Goal: Task Accomplishment & Management: Manage account settings

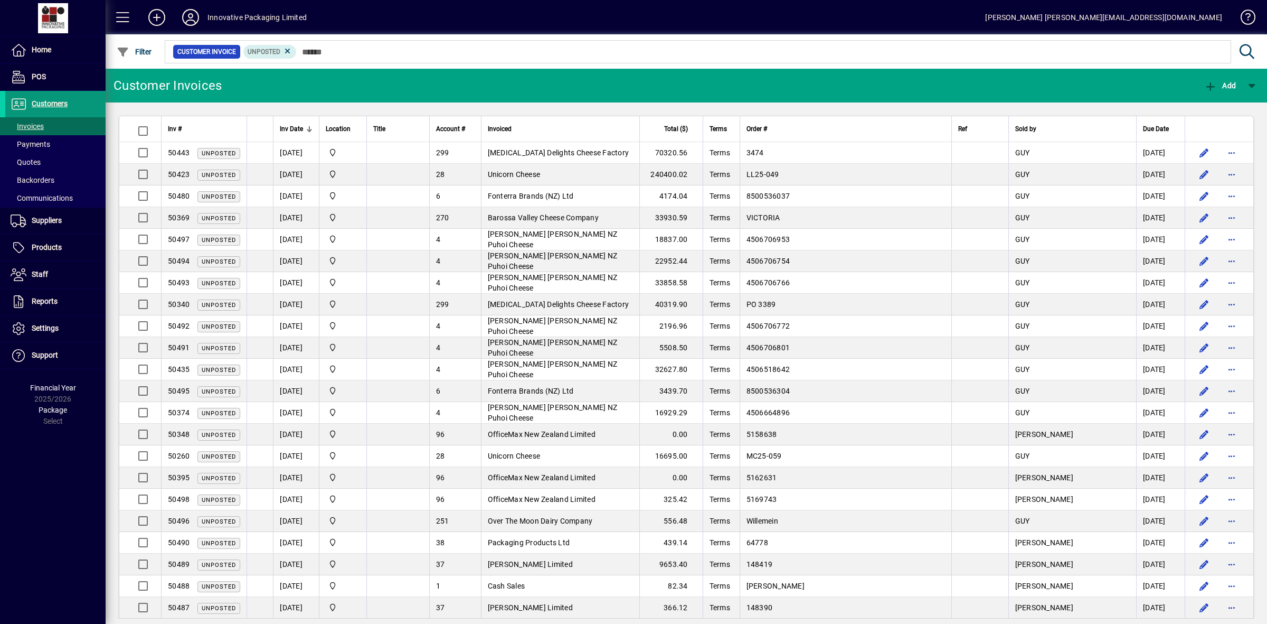
click at [40, 98] on span "Customers" at bounding box center [36, 104] width 62 height 13
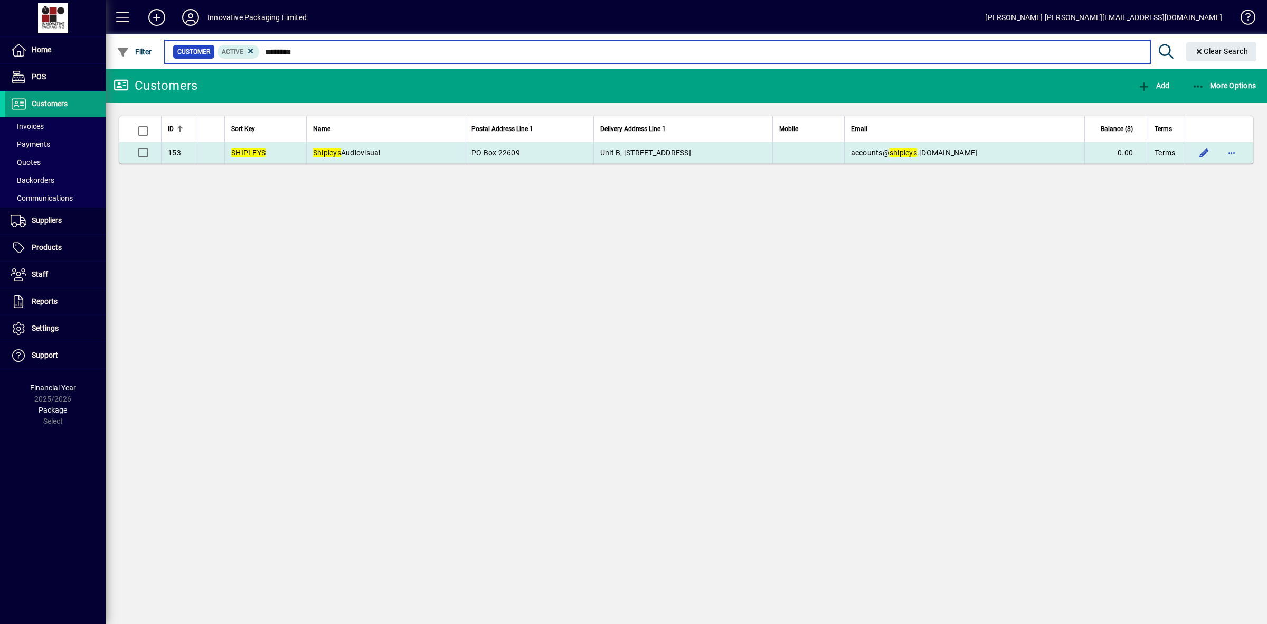
type input "********"
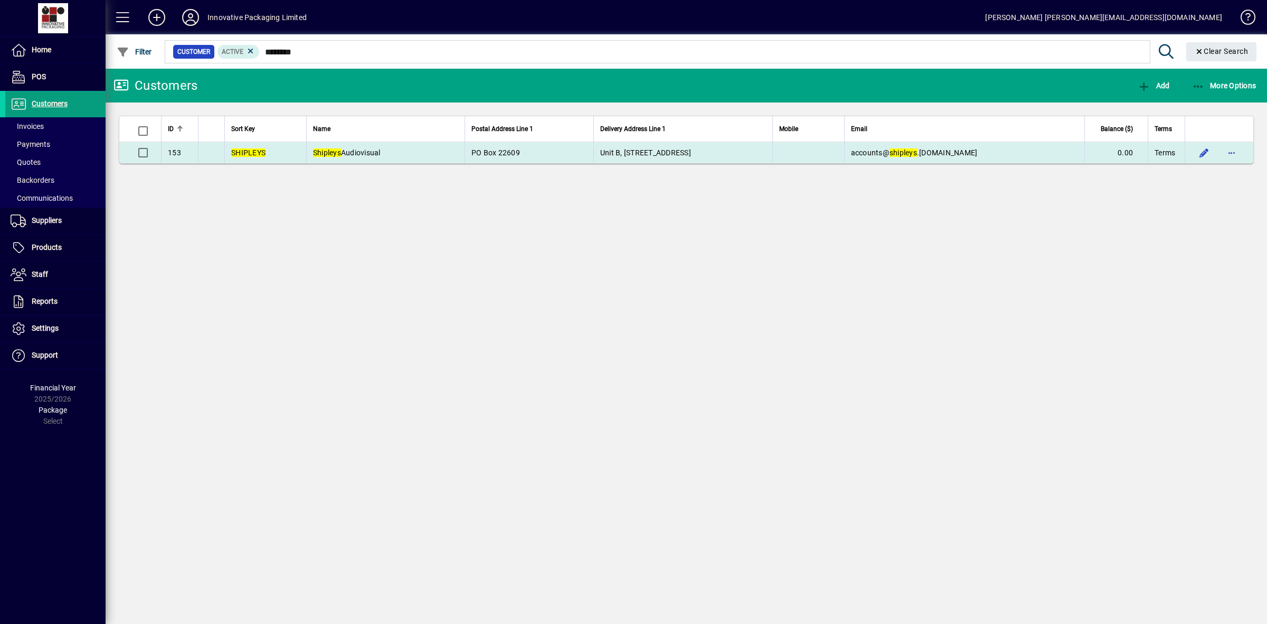
click at [342, 148] on span "Shipleys Audiovisual" at bounding box center [347, 152] width 68 height 8
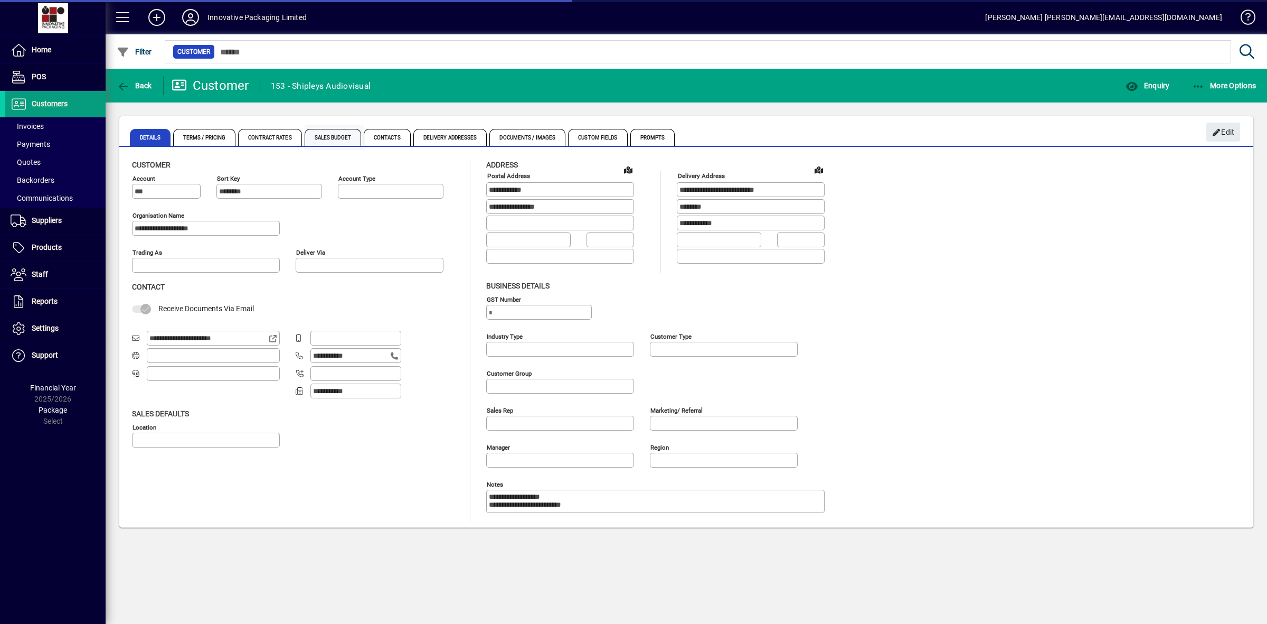
type input "**********"
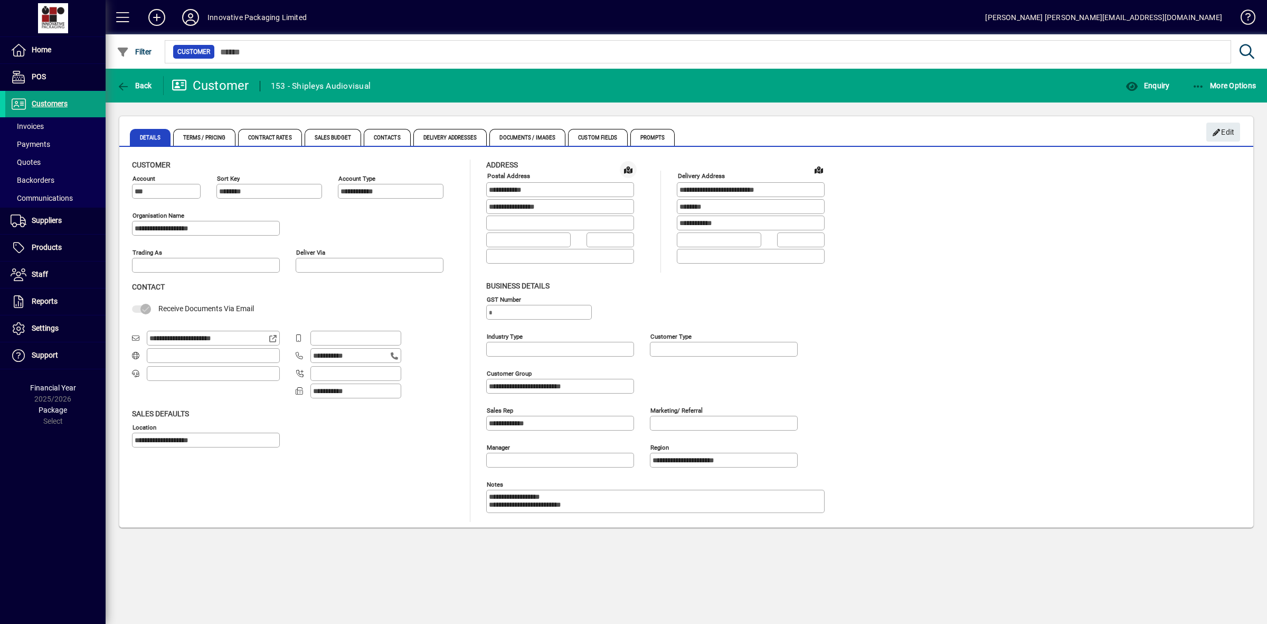
click at [628, 167] on span at bounding box center [628, 169] width 25 height 25
click at [141, 134] on span "Details" at bounding box center [150, 137] width 41 height 17
click at [442, 143] on span "Delivery Addresses" at bounding box center [450, 137] width 74 height 17
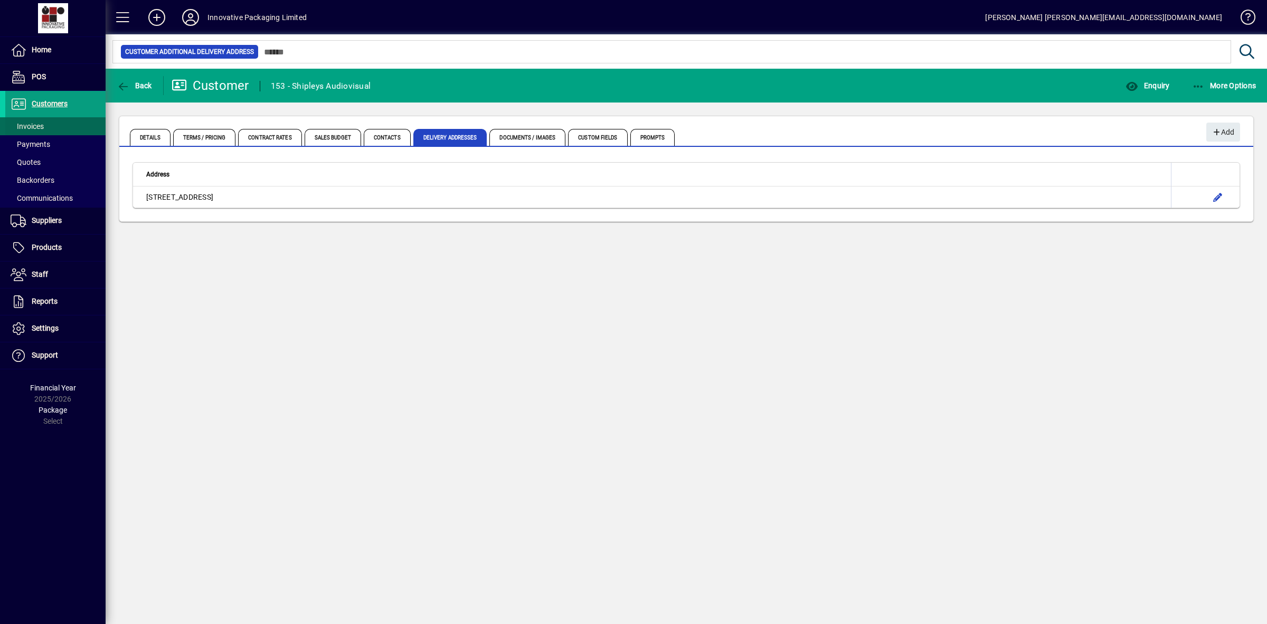
drag, startPoint x: 35, startPoint y: 122, endPoint x: 54, endPoint y: 119, distance: 18.8
click at [35, 122] on span "Invoices" at bounding box center [27, 126] width 33 height 8
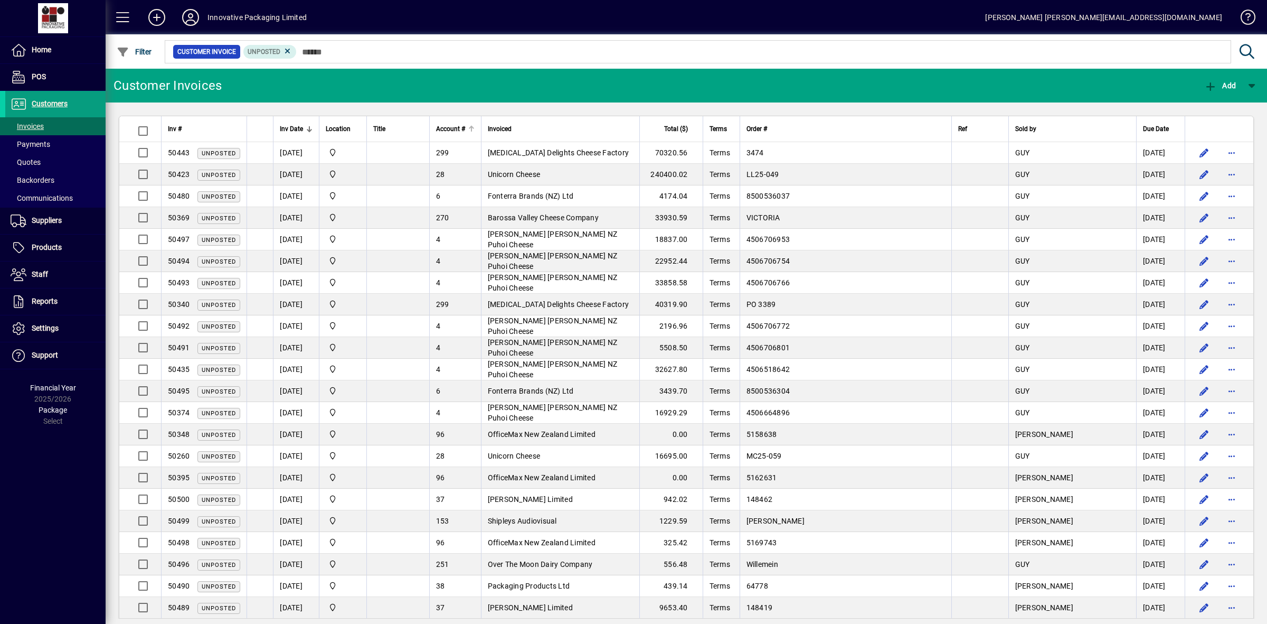
click at [460, 136] on th "Account #" at bounding box center [455, 129] width 52 height 26
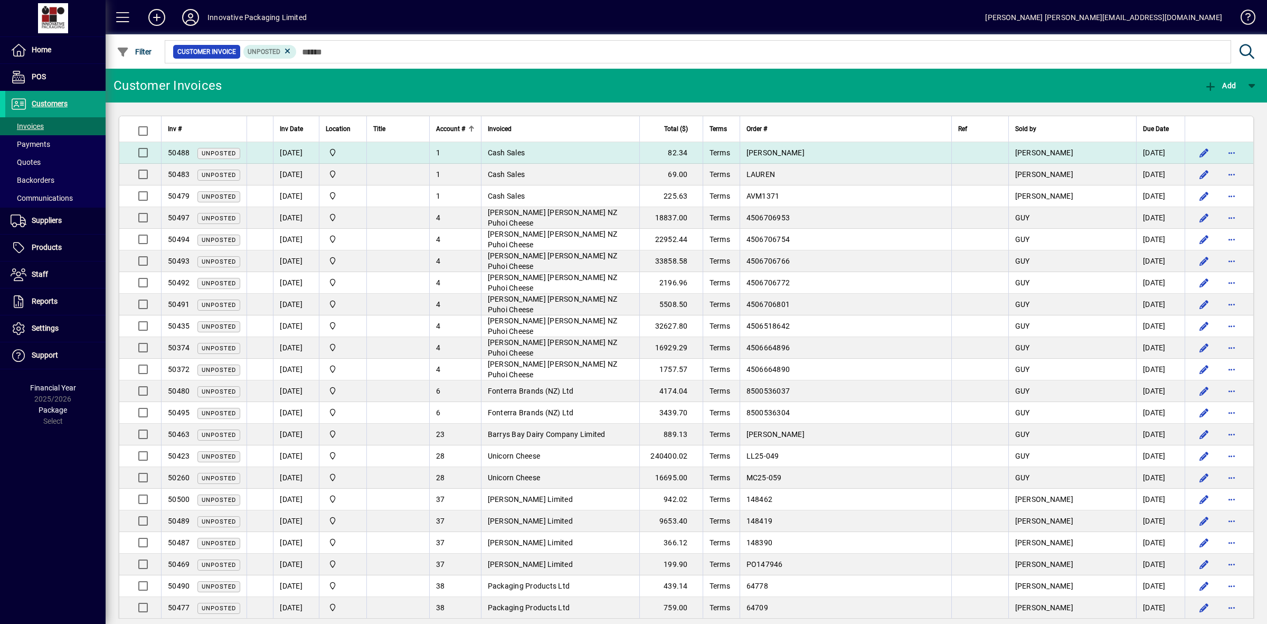
click at [525, 150] on span "Cash Sales" at bounding box center [506, 152] width 37 height 8
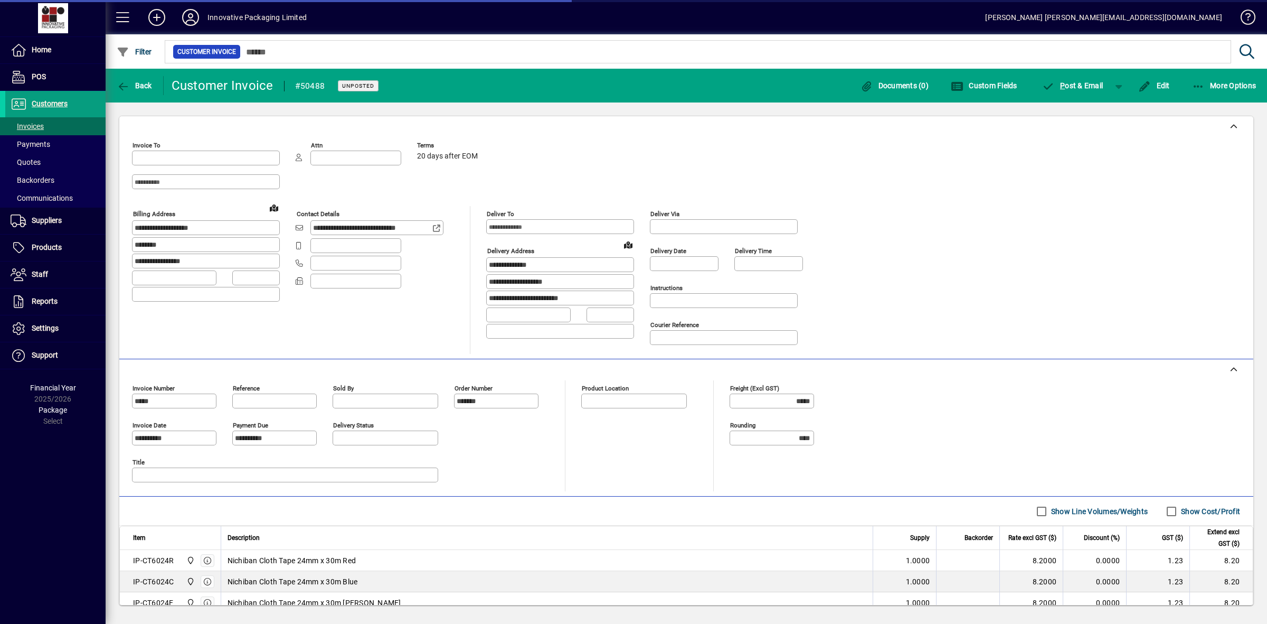
type input "**********"
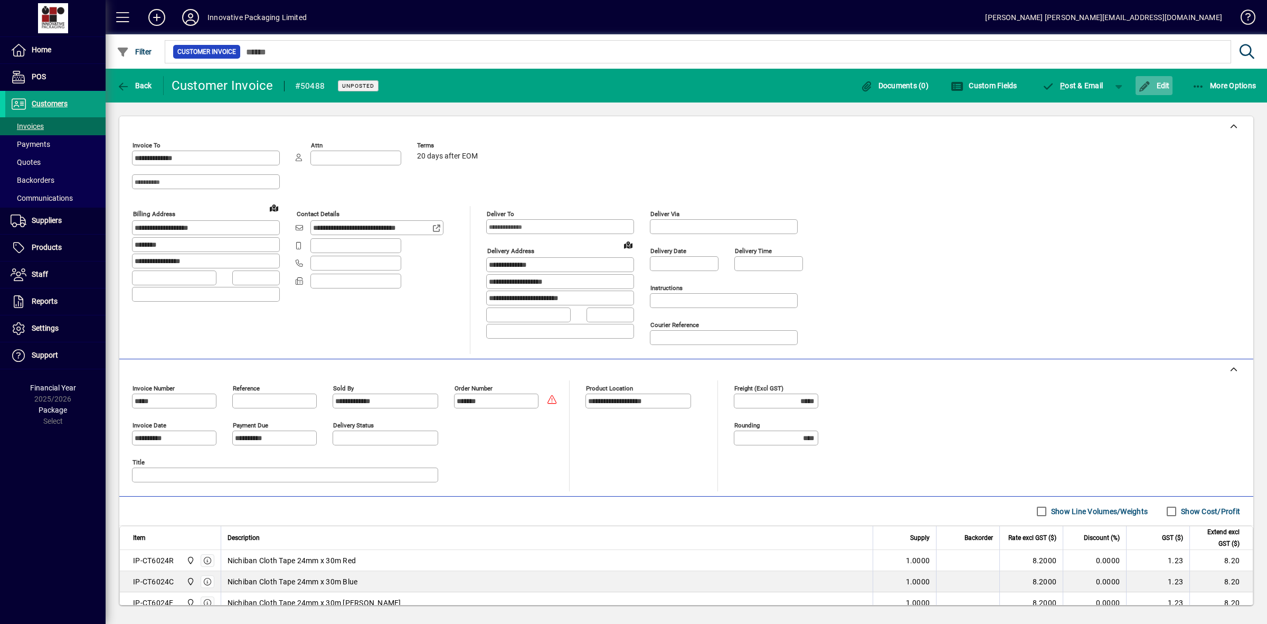
click at [1162, 82] on span "Edit" at bounding box center [1154, 85] width 32 height 8
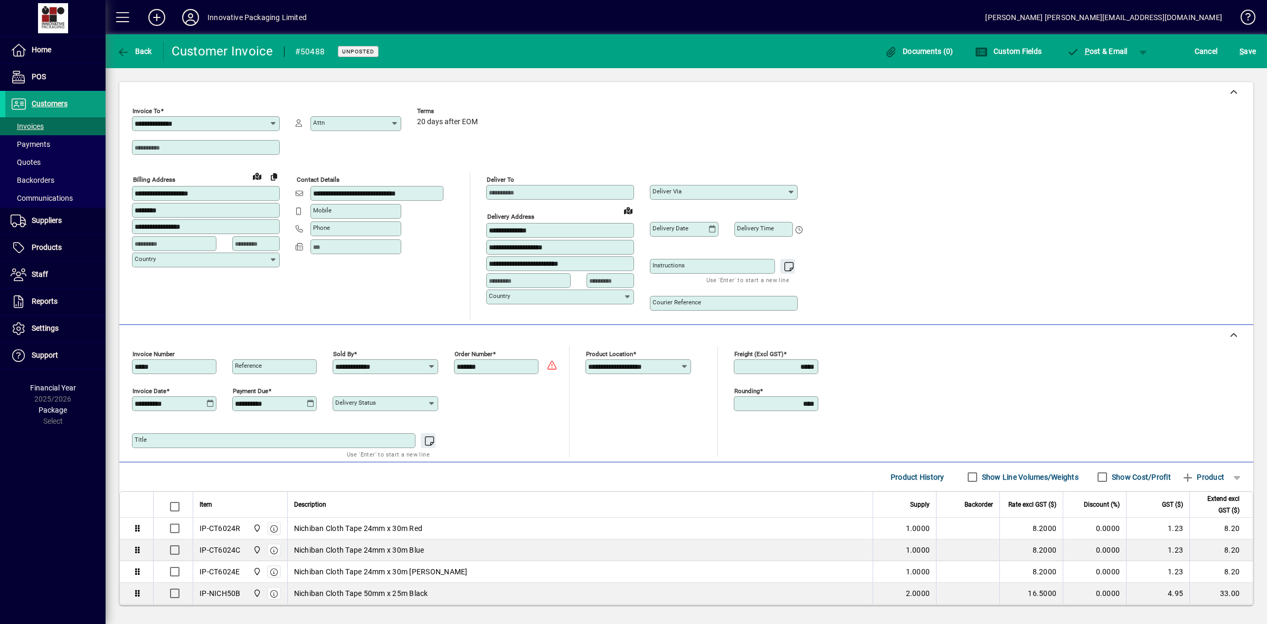
scroll to position [92, 0]
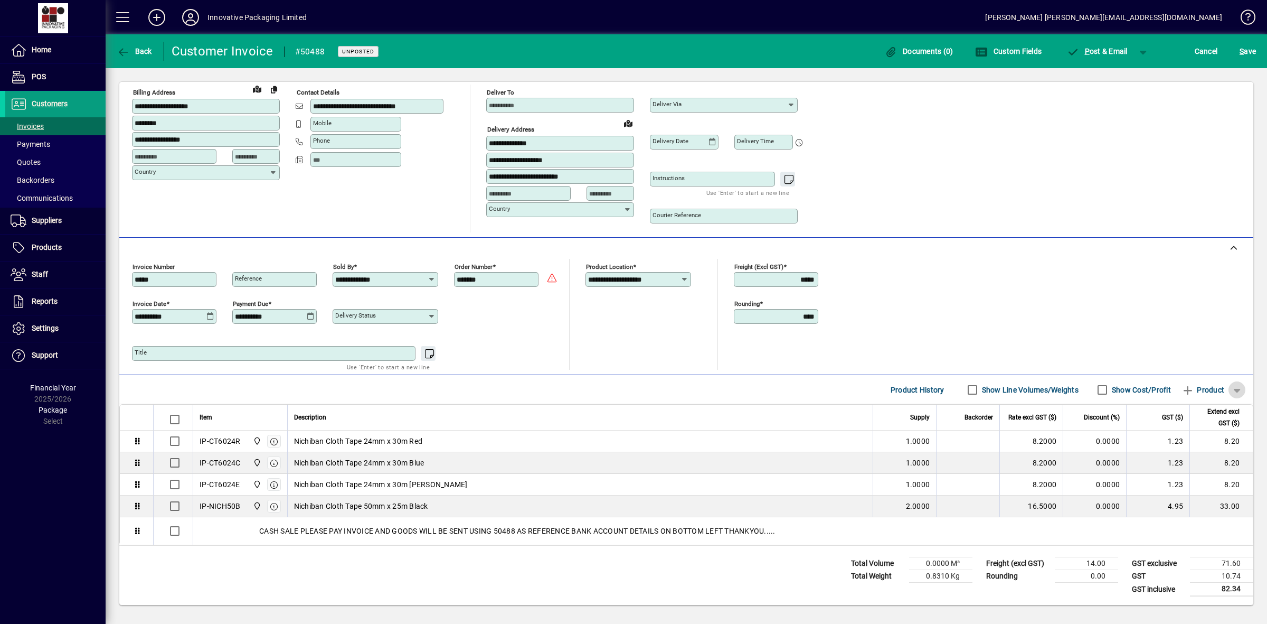
click at [1228, 387] on span "button" at bounding box center [1236, 389] width 25 height 25
click at [1195, 444] on span "Note" at bounding box center [1181, 447] width 26 height 13
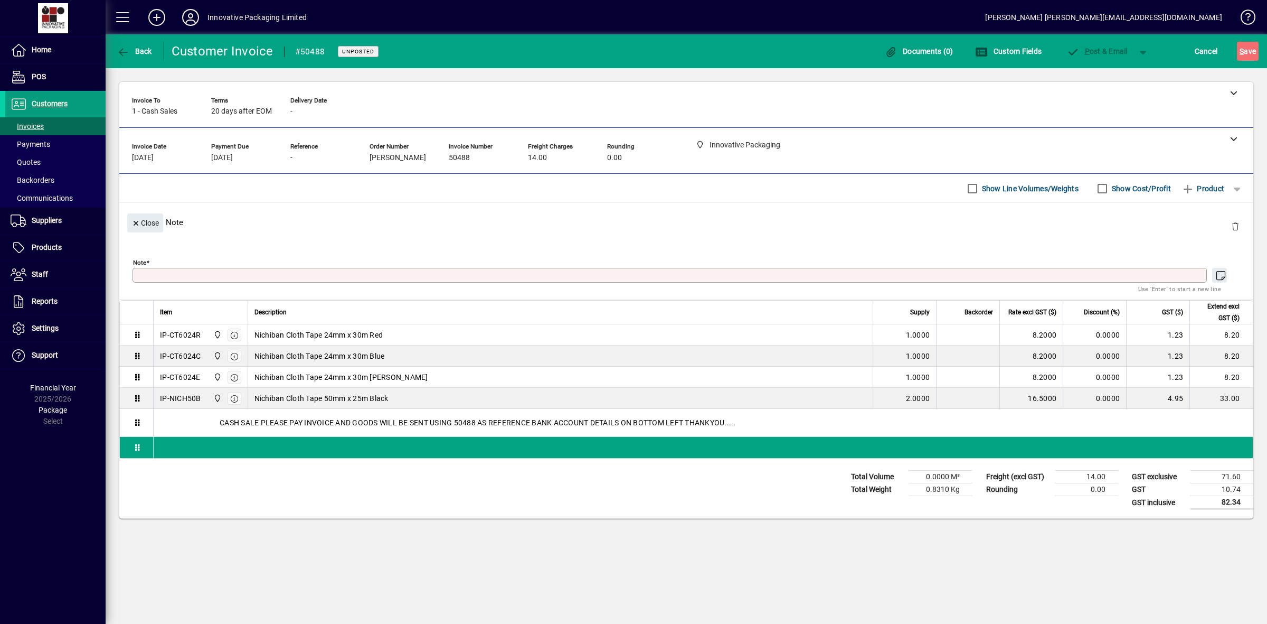
scroll to position [0, 0]
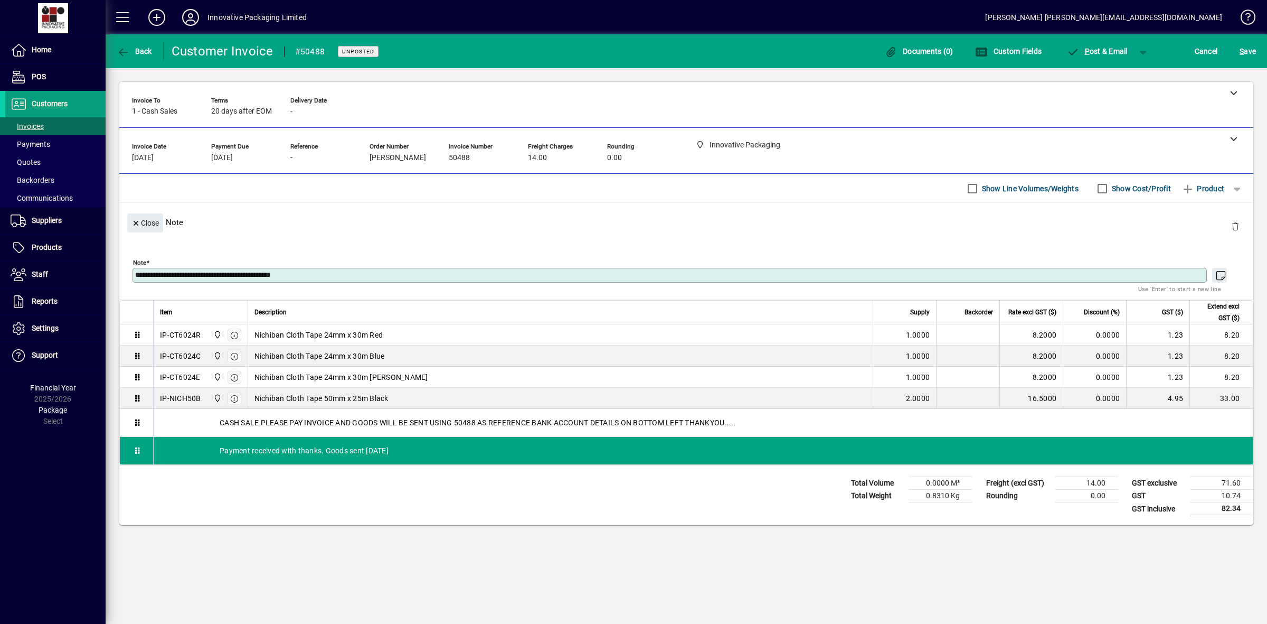
type textarea "**********"
click at [1249, 49] on span "S ave" at bounding box center [1248, 51] width 16 height 17
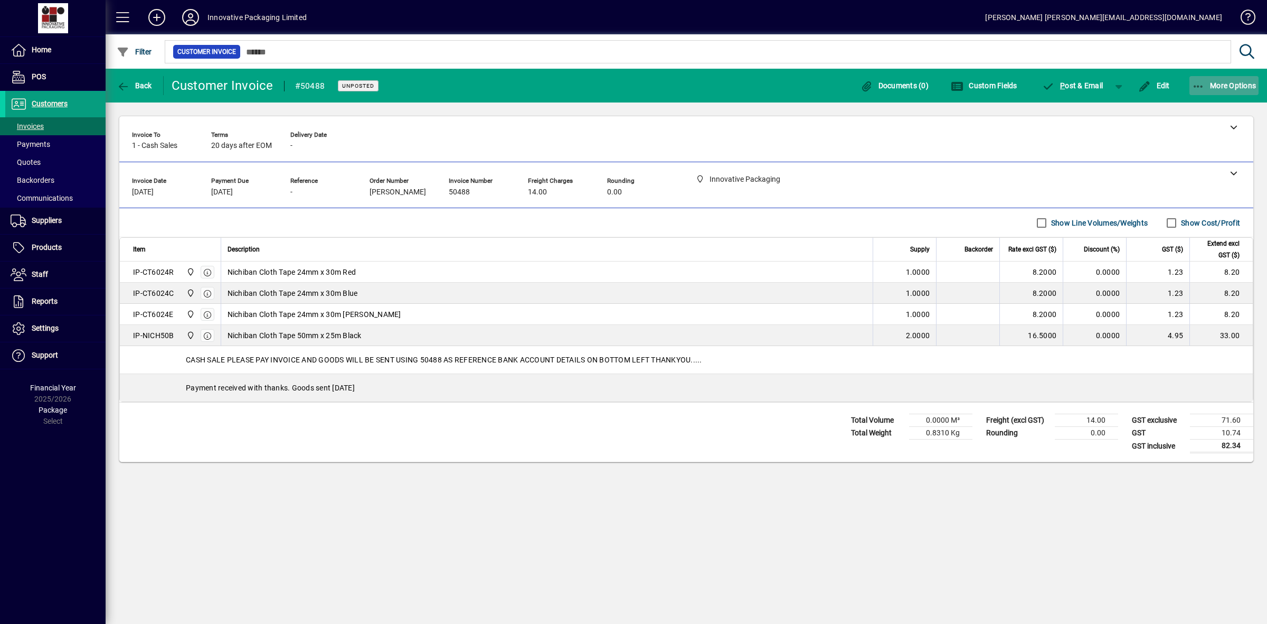
click at [1216, 87] on span "More Options" at bounding box center [1224, 85] width 64 height 8
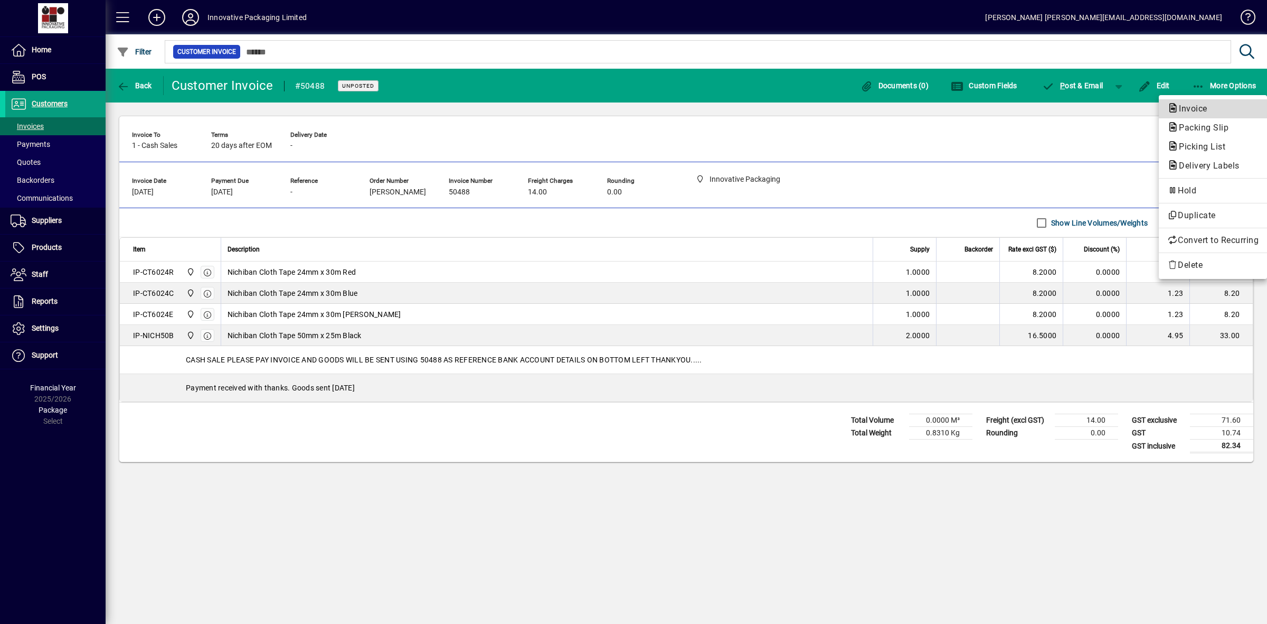
click at [1194, 111] on span "Invoice" at bounding box center [1189, 108] width 45 height 10
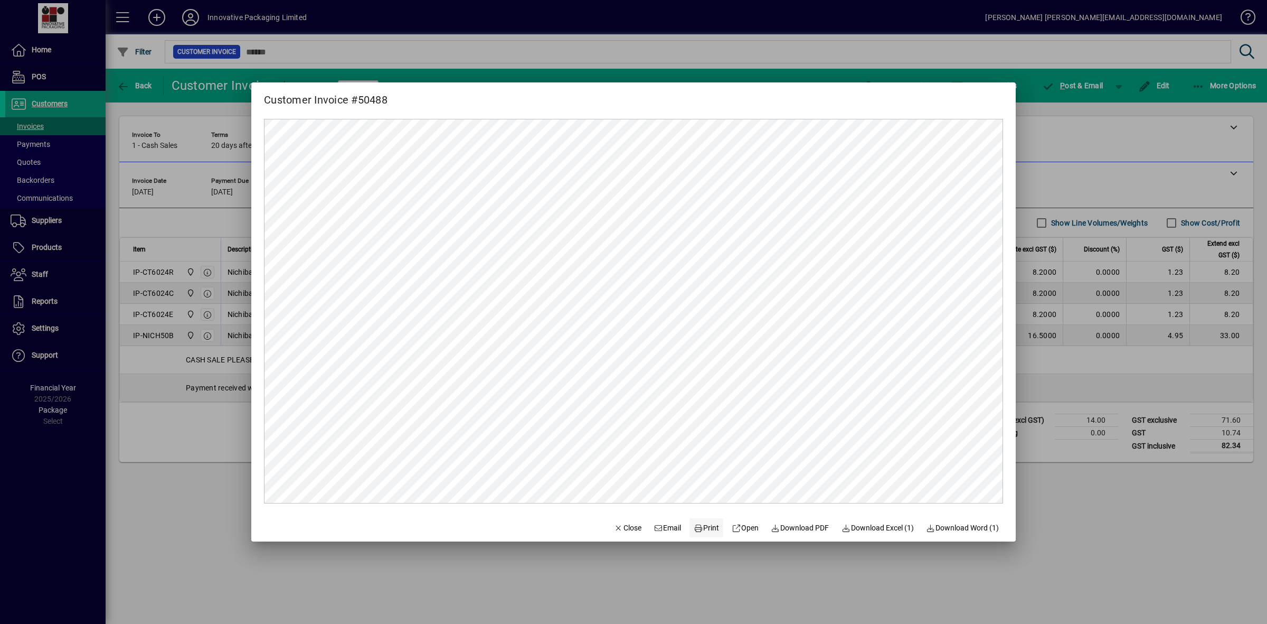
click at [706, 527] on span "Print" at bounding box center [706, 527] width 25 height 11
click at [619, 527] on span "Close" at bounding box center [627, 527] width 27 height 11
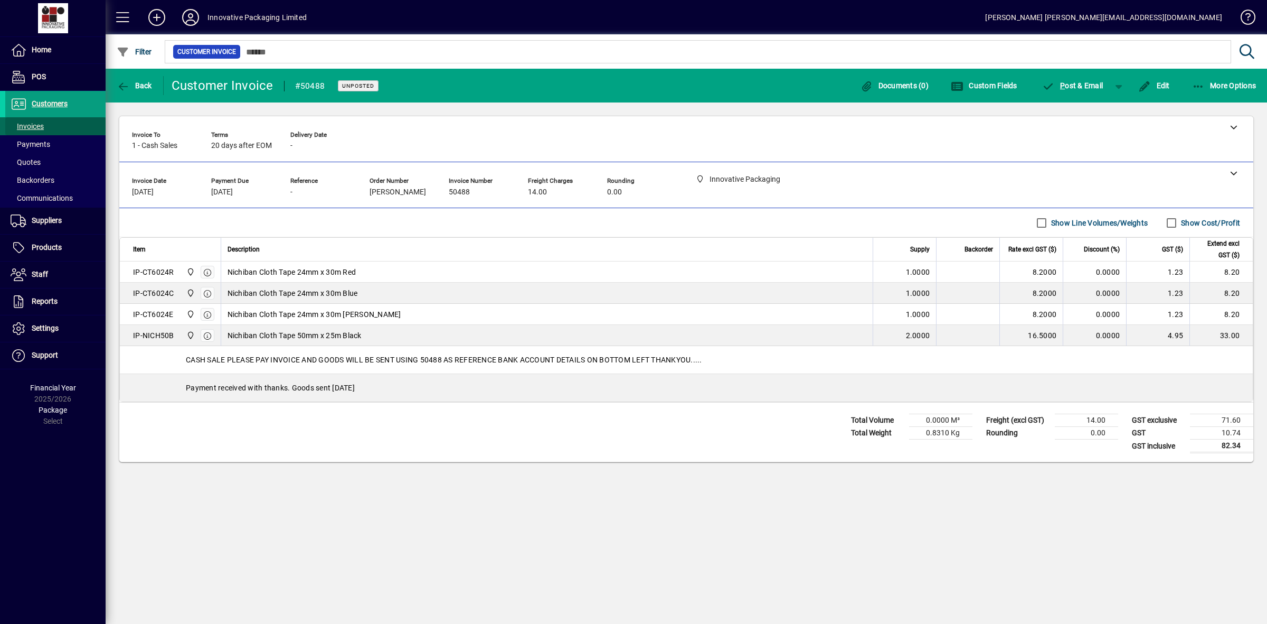
click at [40, 125] on span "Invoices" at bounding box center [27, 126] width 33 height 8
